Goal: Information Seeking & Learning: Find specific page/section

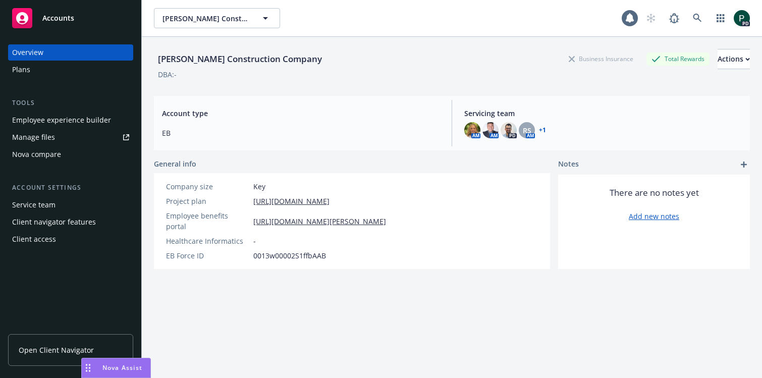
scroll to position [0, 2]
click at [199, 18] on span "[PERSON_NAME] Construction Company" at bounding box center [206, 18] width 87 height 11
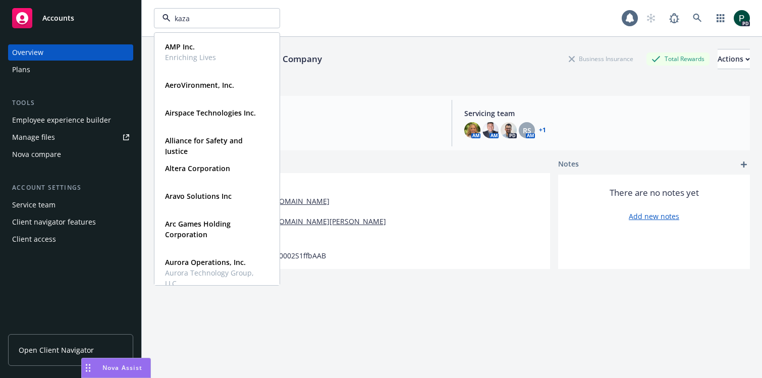
type input "kazan"
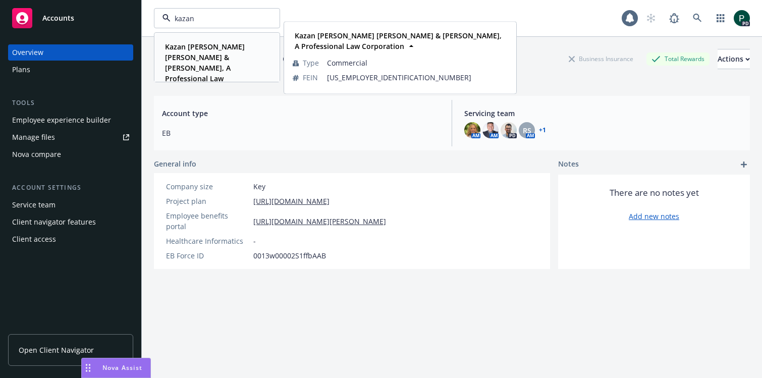
click at [178, 59] on strong "Kazan [PERSON_NAME] [PERSON_NAME] & [PERSON_NAME], A Professional Law Corporati…" at bounding box center [205, 68] width 80 height 52
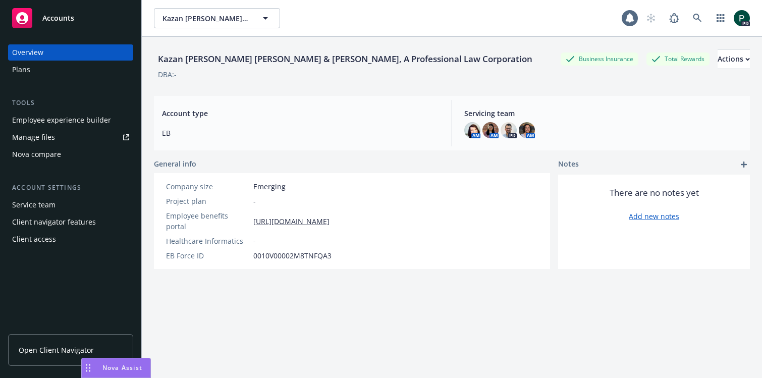
click at [32, 69] on div "Plans" at bounding box center [70, 70] width 117 height 16
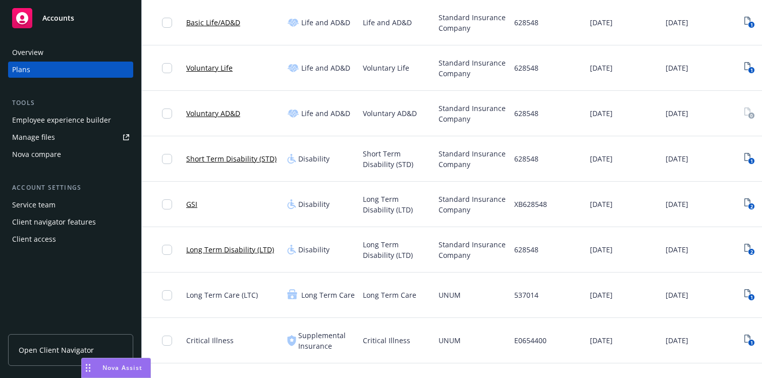
scroll to position [327, 0]
click at [191, 203] on link "GSI" at bounding box center [191, 202] width 11 height 11
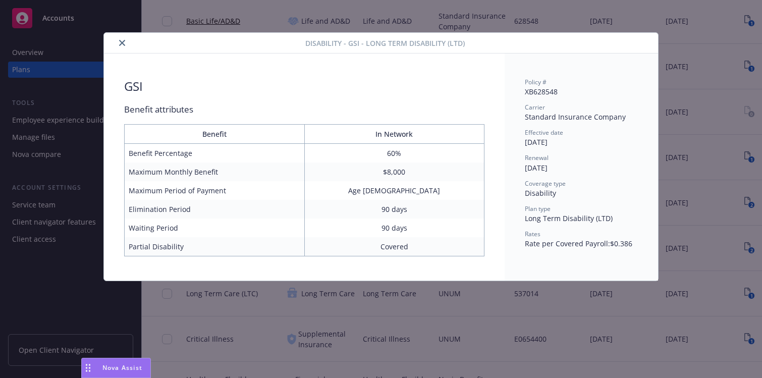
click at [365, 295] on div "Disability - GSI - Long Term Disability (LTD) GSI Benefit attributes Benefit In…" at bounding box center [381, 189] width 762 height 378
drag, startPoint x: 375, startPoint y: 317, endPoint x: 345, endPoint y: 269, distance: 57.1
click at [375, 317] on div "Disability - GSI - Long Term Disability (LTD) GSI Benefit attributes Benefit In…" at bounding box center [381, 189] width 762 height 378
drag, startPoint x: 123, startPoint y: 41, endPoint x: 126, endPoint y: 46, distance: 6.2
click at [123, 41] on icon "close" at bounding box center [122, 43] width 6 height 6
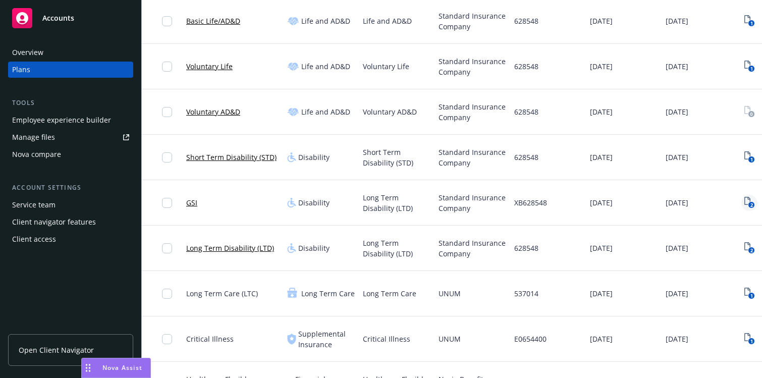
click at [750, 201] on icon "View Plan Documents" at bounding box center [748, 201] width 6 height 8
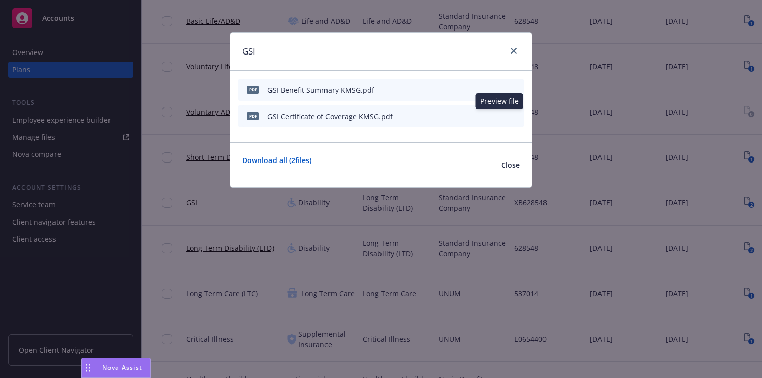
click at [500, 115] on icon "preview file" at bounding box center [498, 115] width 9 height 7
